Goal: Find specific page/section

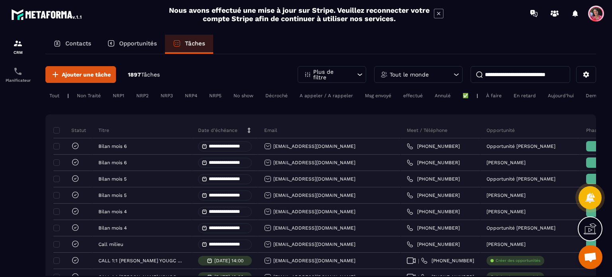
click at [404, 73] on p "Tout le monde" at bounding box center [408, 75] width 39 height 6
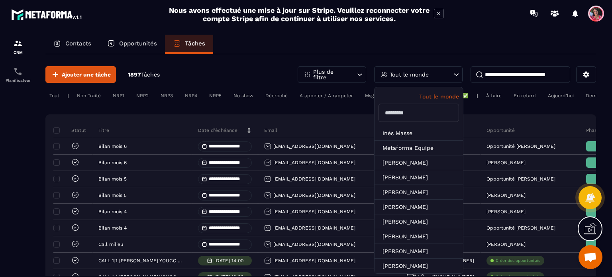
scroll to position [898, 0]
click at [407, 117] on input "text" at bounding box center [418, 113] width 80 height 18
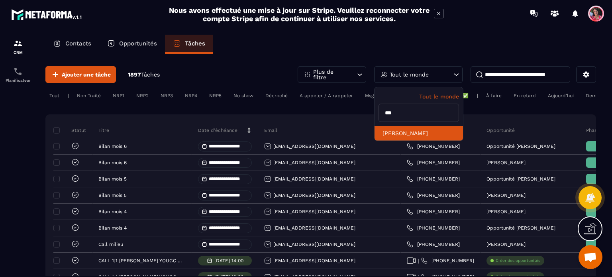
type input "***"
click at [420, 131] on li "[PERSON_NAME]" at bounding box center [418, 133] width 88 height 15
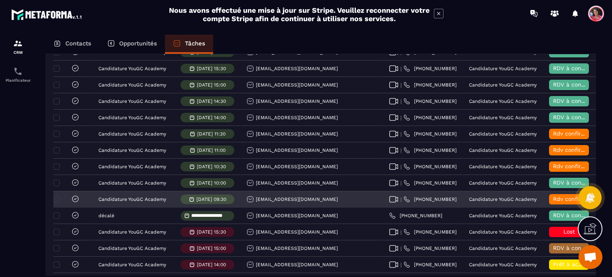
scroll to position [0, 0]
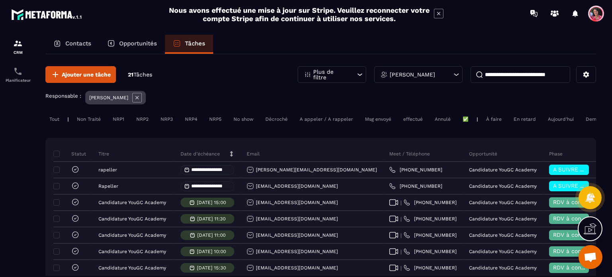
click at [86, 43] on p "Contacts" at bounding box center [78, 43] width 26 height 7
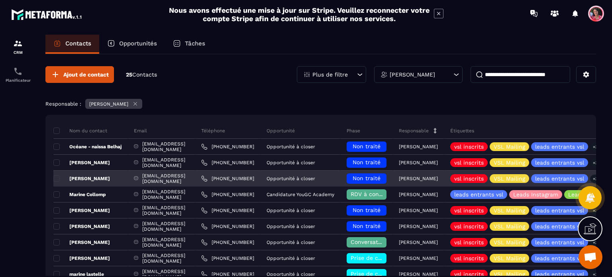
click at [185, 177] on div "[EMAIL_ADDRESS][DOMAIN_NAME]" at bounding box center [161, 178] width 67 height 16
click at [107, 176] on p "[PERSON_NAME]" at bounding box center [81, 178] width 57 height 6
